Goal: Obtain resource: Download file/media

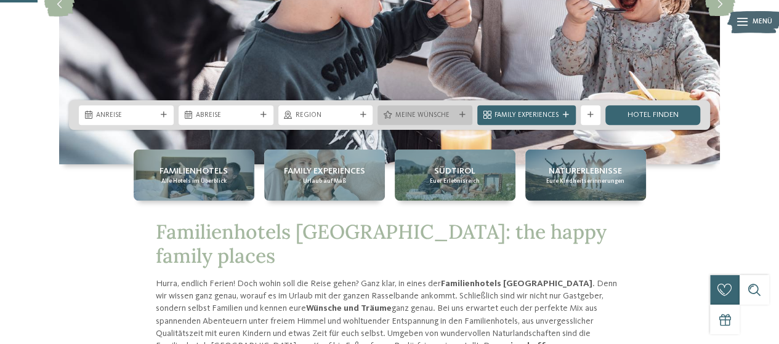
click at [465, 112] on icon at bounding box center [462, 115] width 6 height 6
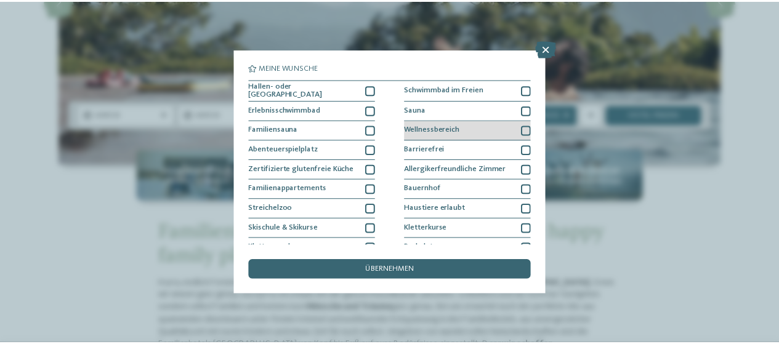
scroll to position [171, 0]
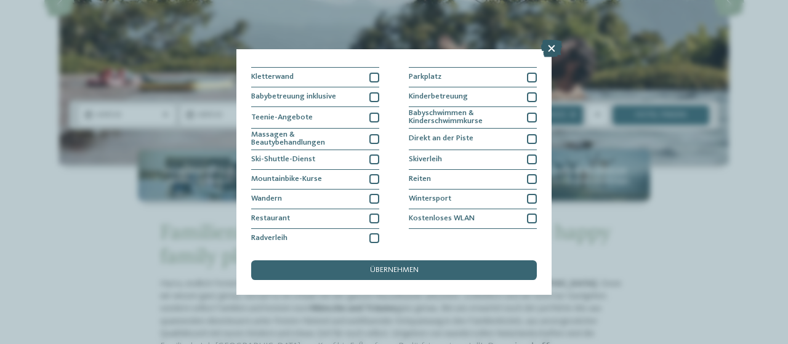
click at [549, 50] on icon at bounding box center [551, 48] width 21 height 17
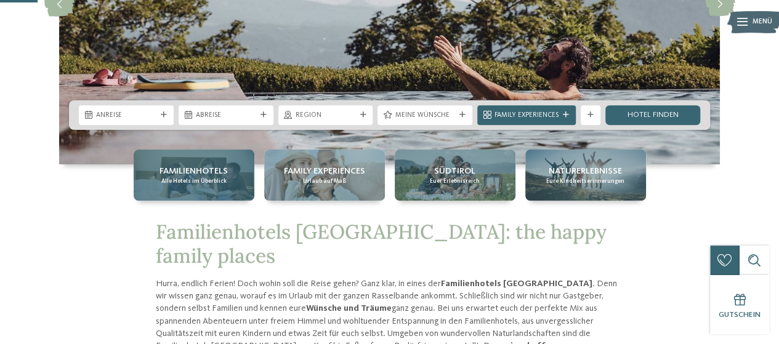
click at [200, 160] on div "Familienhotels Alle Hotels im Überblick" at bounding box center [194, 175] width 121 height 51
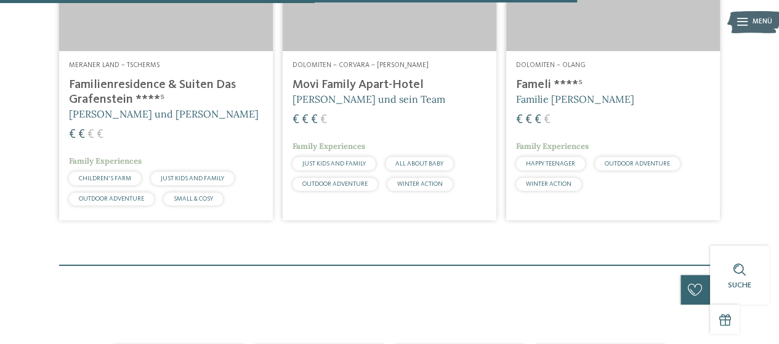
scroll to position [2257, 0]
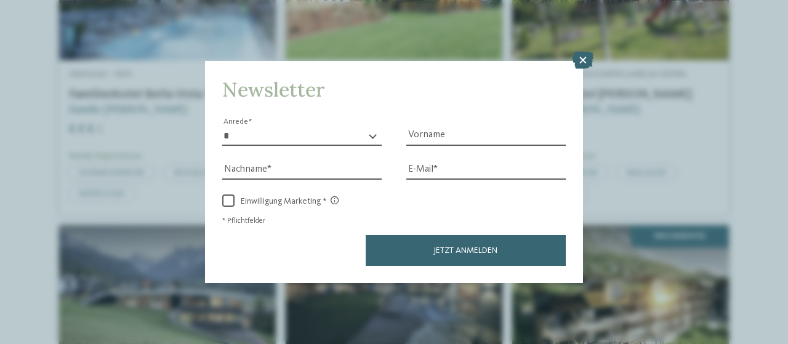
click at [587, 60] on icon at bounding box center [583, 60] width 21 height 17
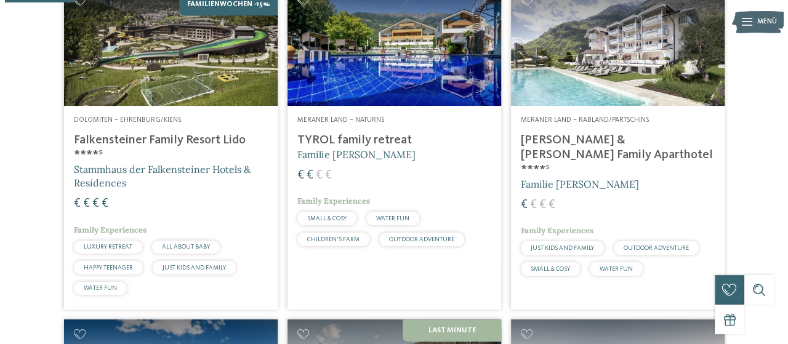
scroll to position [0, 0]
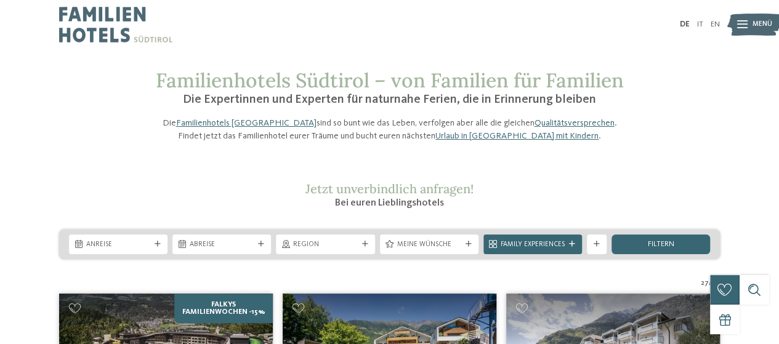
click at [739, 26] on icon at bounding box center [742, 25] width 10 height 8
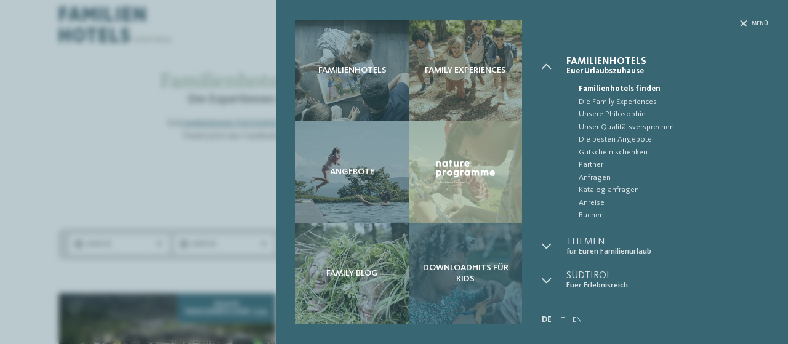
click at [471, 238] on div "Downloadhits für Kids" at bounding box center [465, 274] width 113 height 102
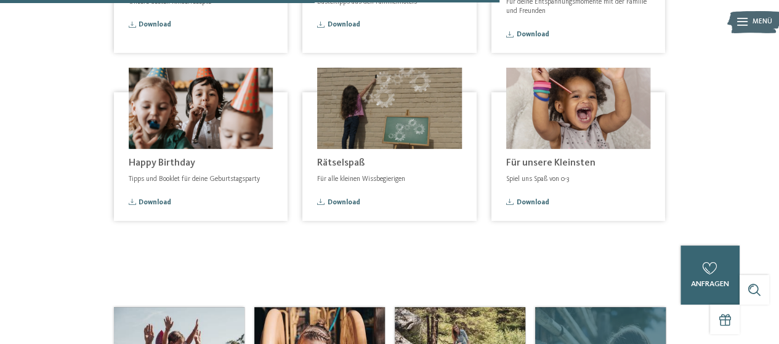
scroll to position [513, 0]
